Goal: Navigation & Orientation: Find specific page/section

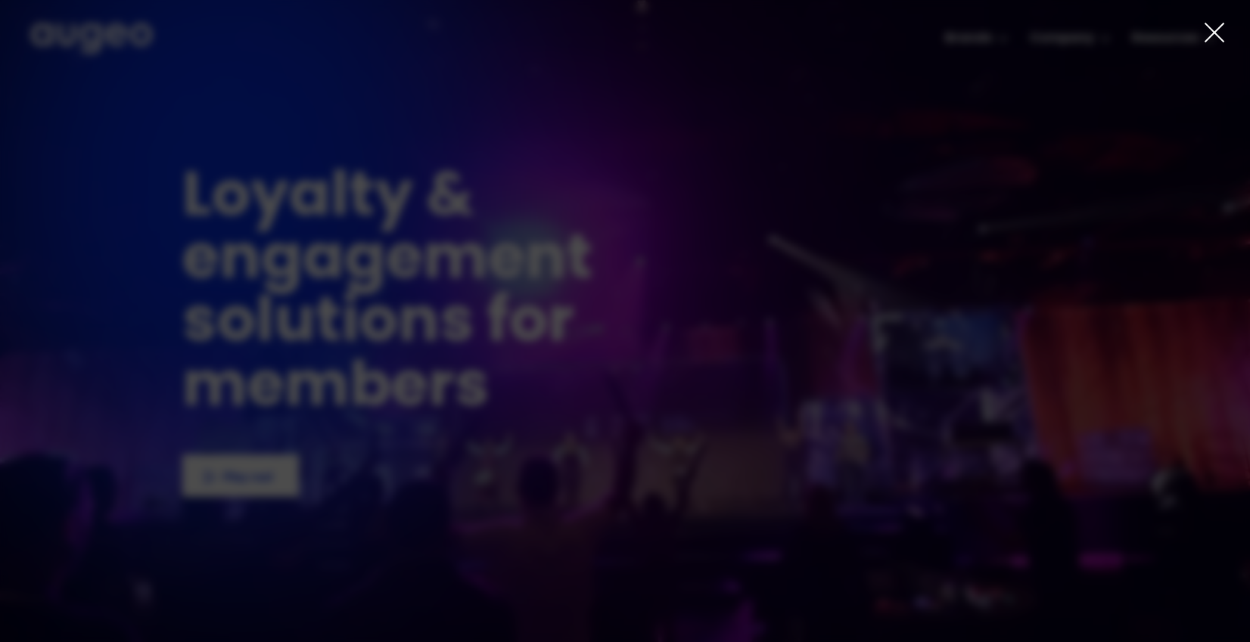
click at [1213, 33] on icon at bounding box center [1214, 32] width 23 height 23
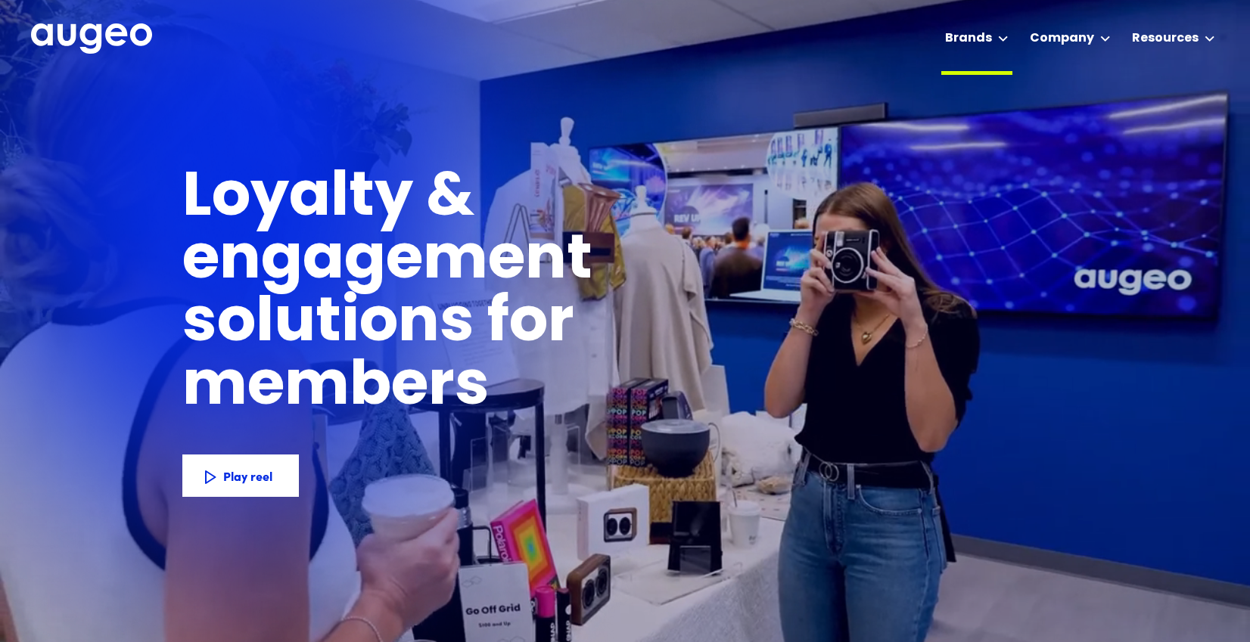
click at [992, 37] on div "Brands" at bounding box center [968, 39] width 47 height 18
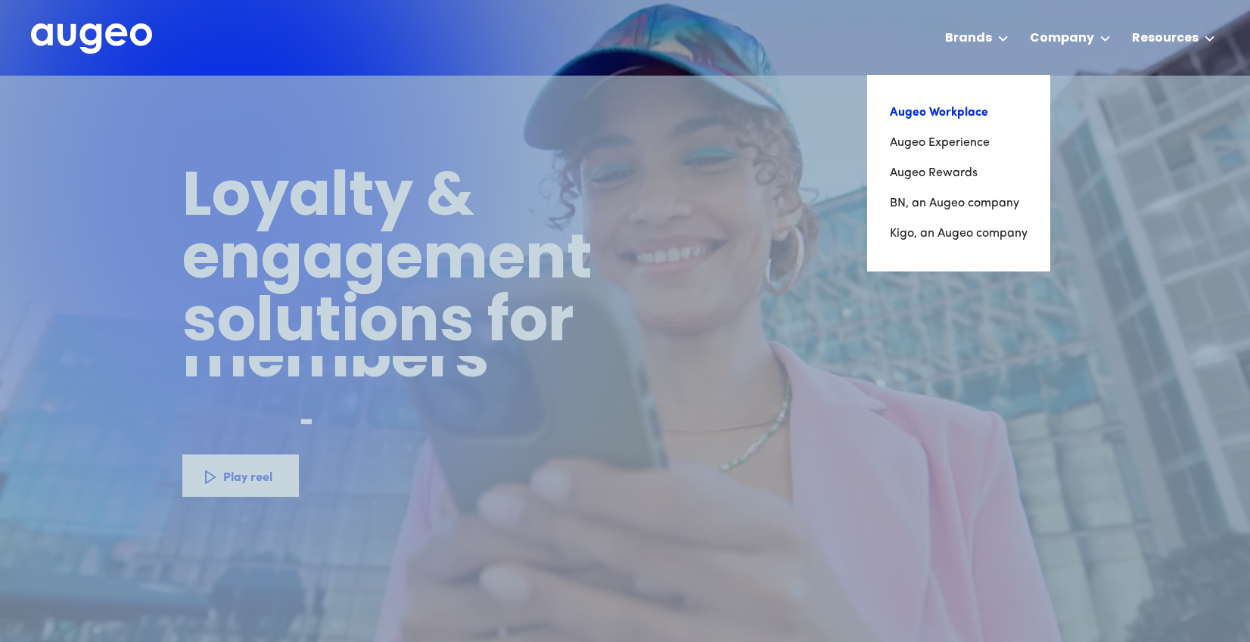
click at [940, 119] on link "Augeo Workplace" at bounding box center [959, 113] width 138 height 30
